Goal: Find contact information: Find contact information

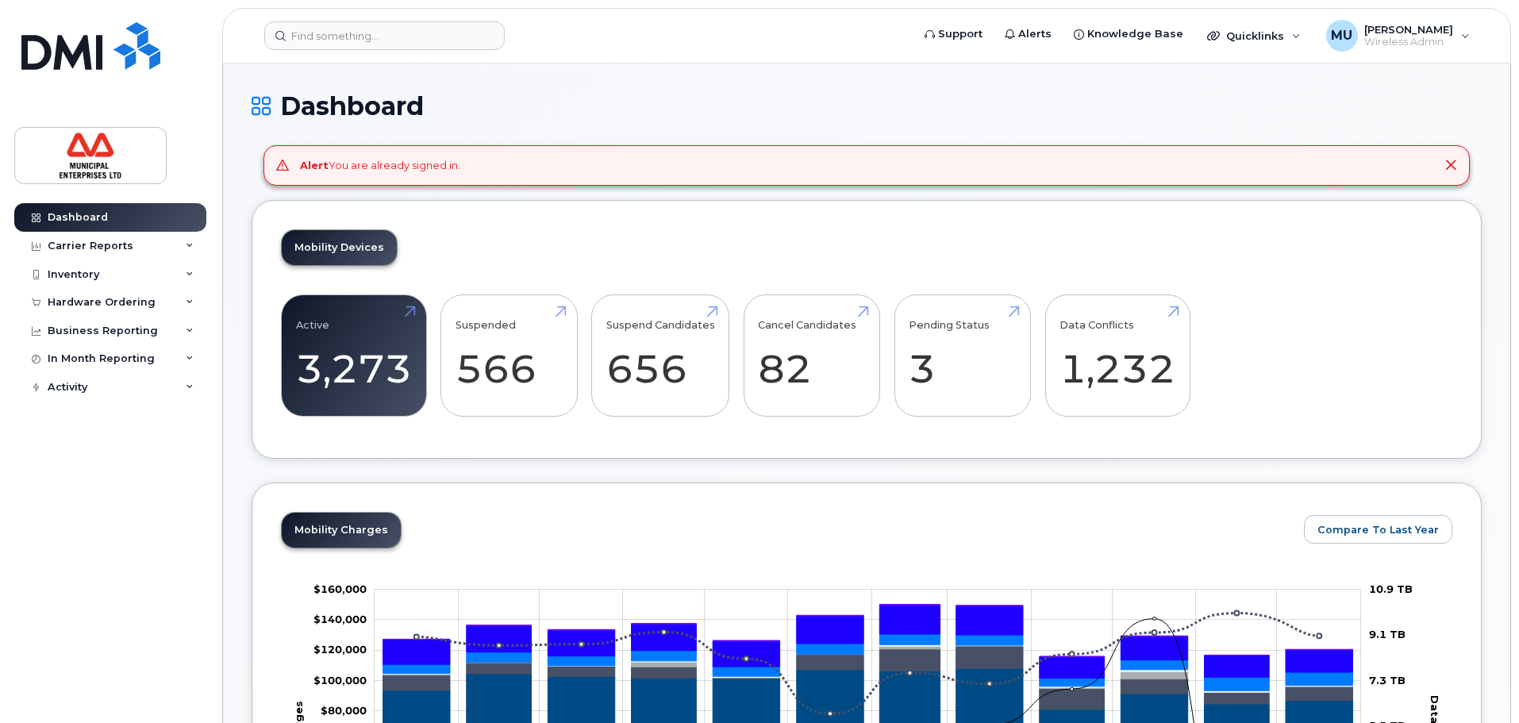
click at [354, 51] on header "Support Alerts Knowledge Base Quicklinks Suspend / Cancel Device Change SIM Car…" at bounding box center [866, 36] width 1289 height 56
click at [359, 32] on input at bounding box center [384, 35] width 240 height 29
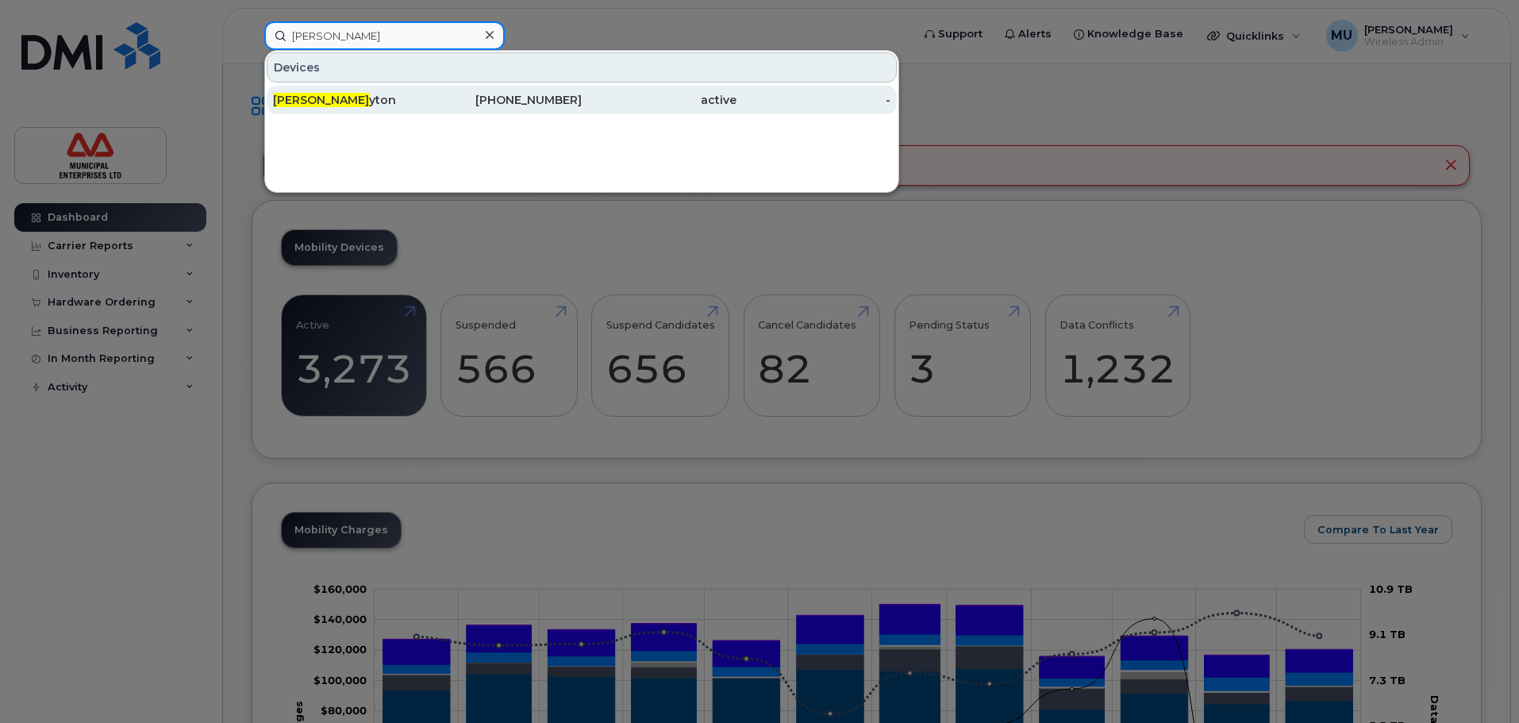
type input "[PERSON_NAME]"
click at [452, 100] on div "[PHONE_NUMBER]" at bounding box center [505, 100] width 155 height 16
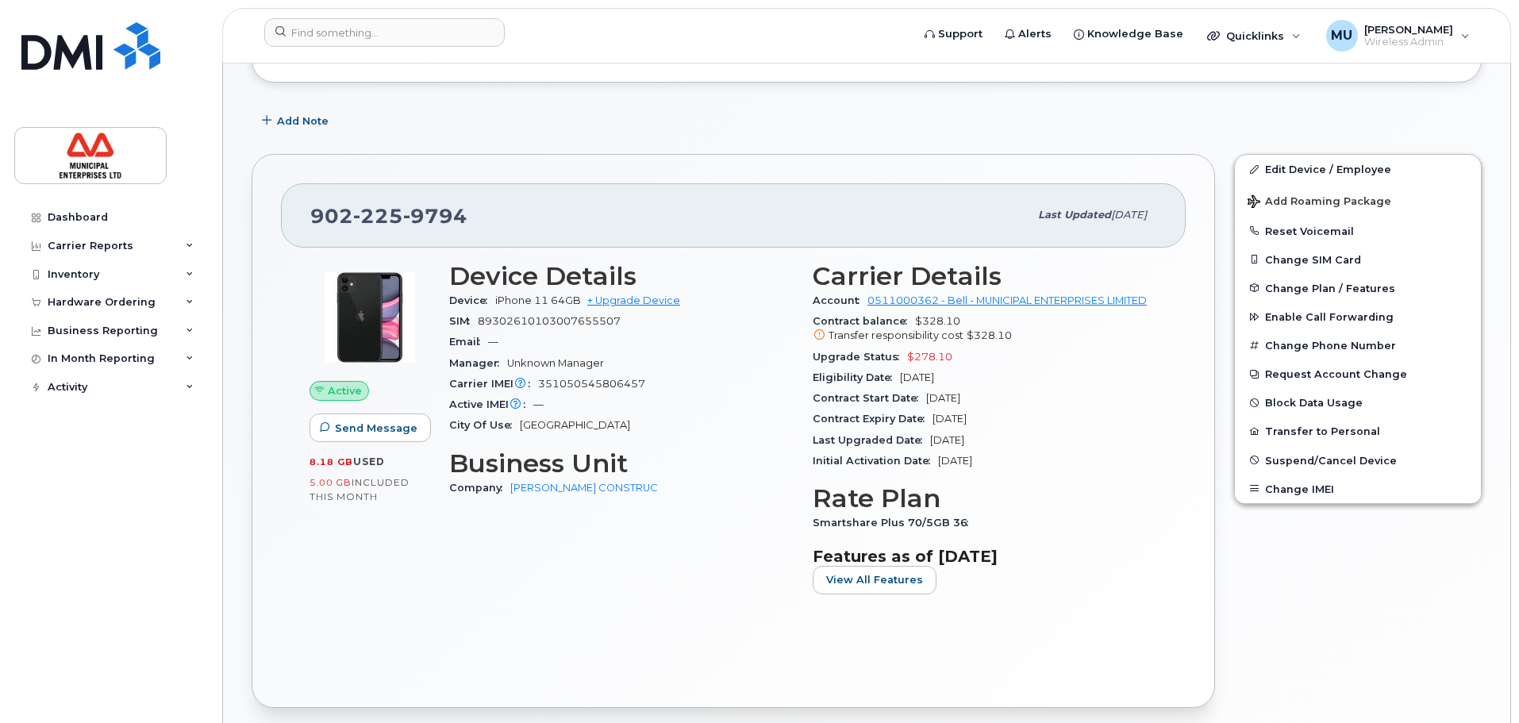
scroll to position [238, 0]
